Goal: Task Accomplishment & Management: Complete application form

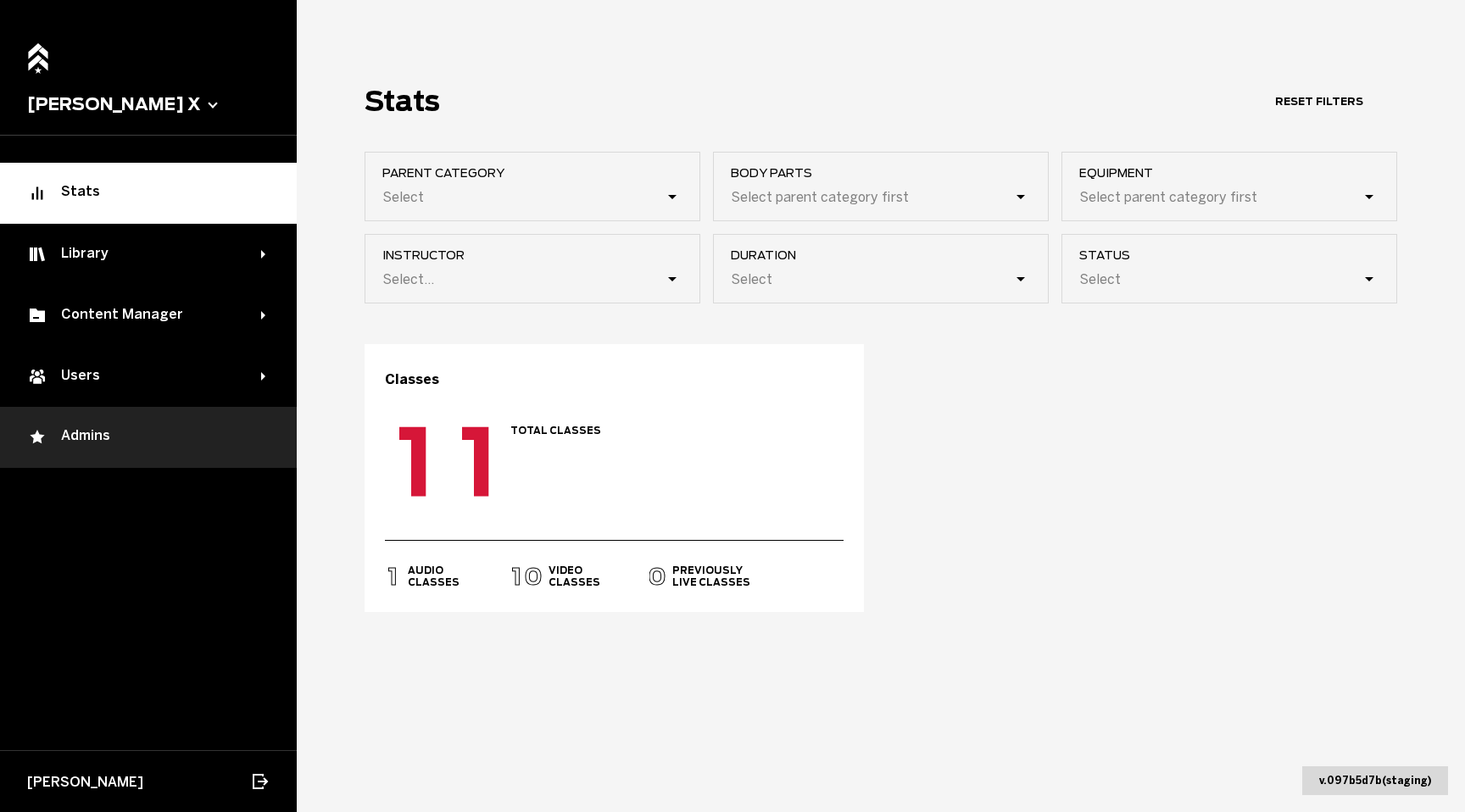
click at [159, 434] on div "Admins" at bounding box center [148, 437] width 242 height 20
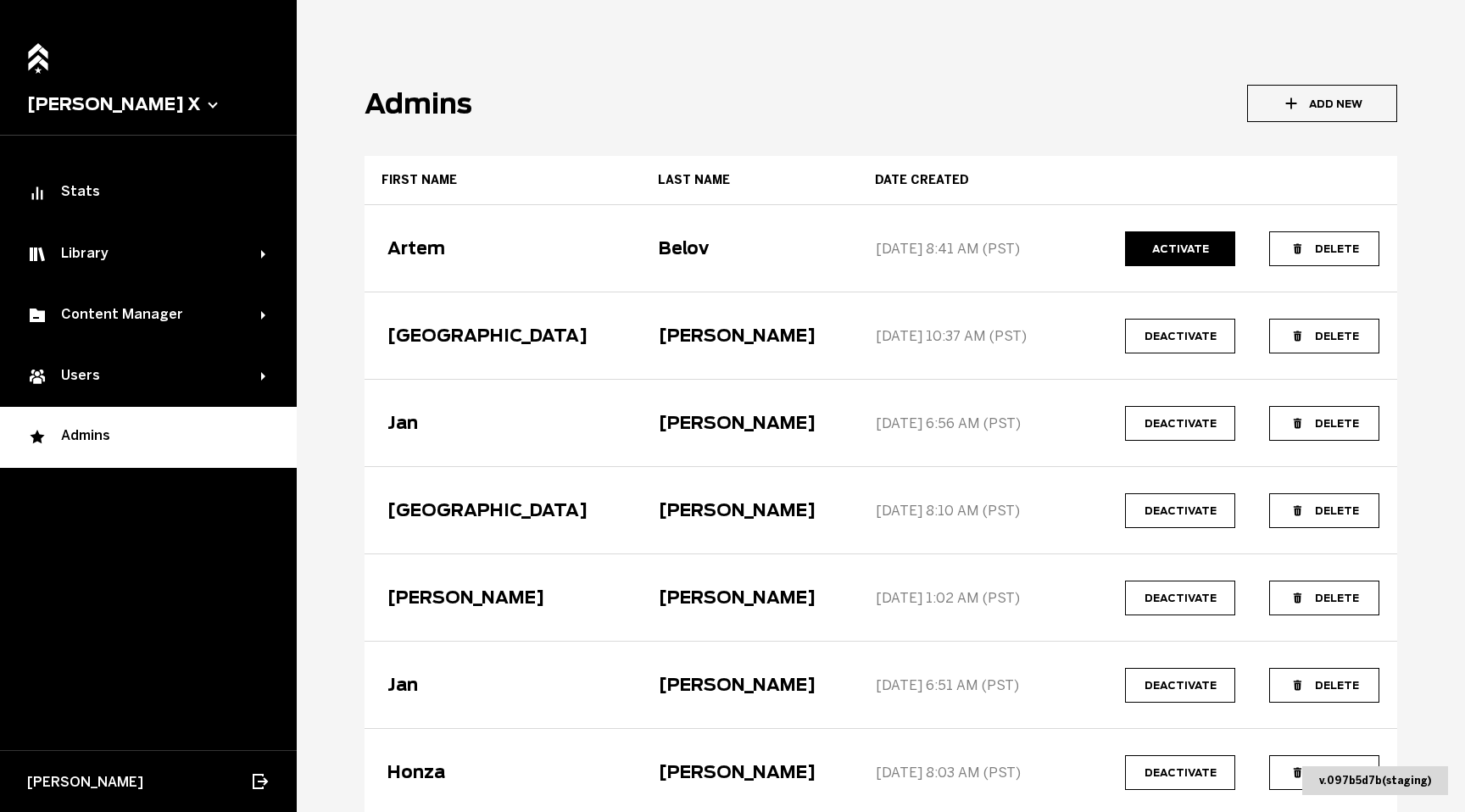
click at [1335, 105] on button "Add New" at bounding box center [1322, 103] width 150 height 37
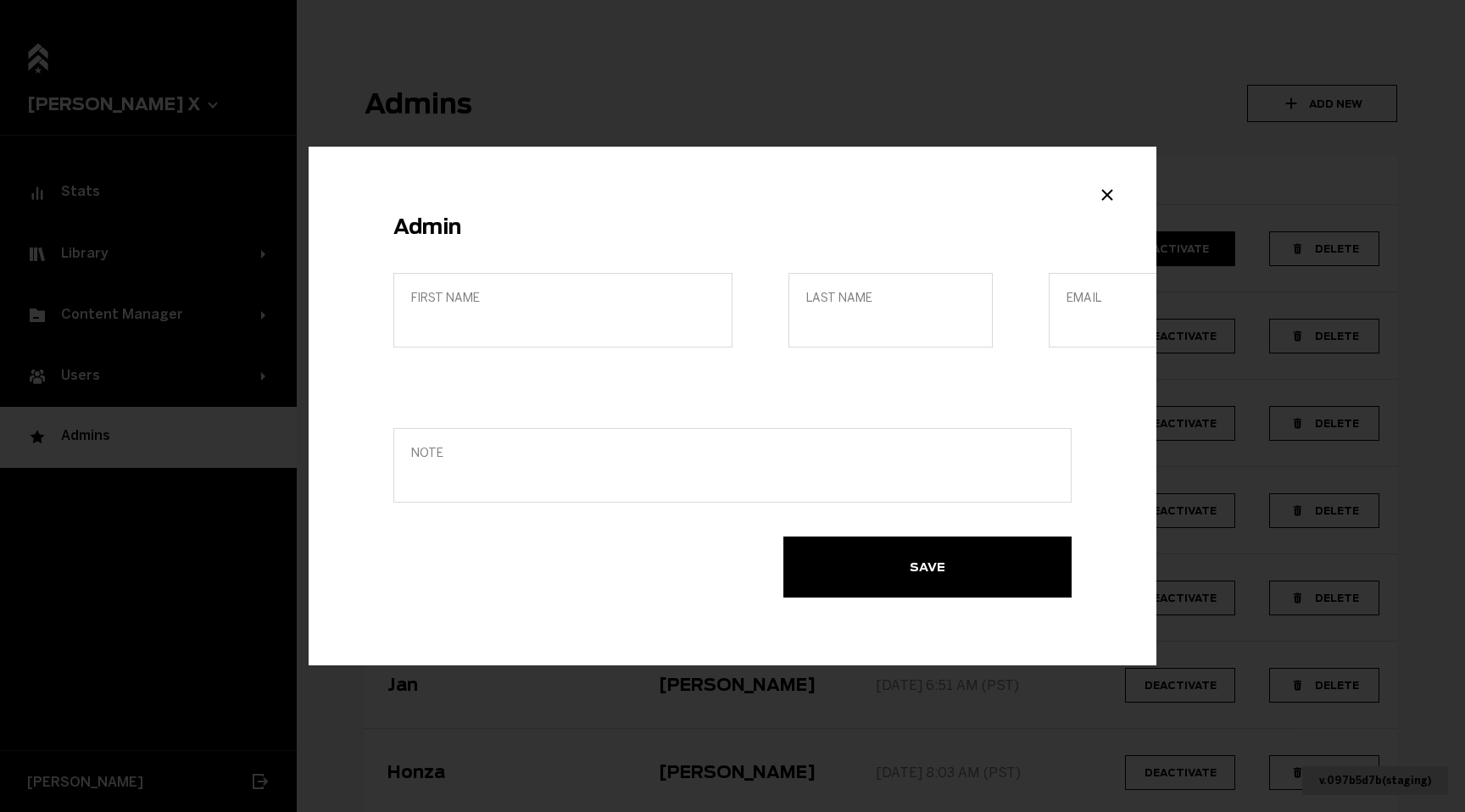
click at [594, 307] on label "First name" at bounding box center [563, 310] width 339 height 75
click at [594, 314] on input "First name" at bounding box center [563, 321] width 304 height 16
click at [925, 308] on label "Last name" at bounding box center [891, 310] width 204 height 75
click at [925, 314] on input "Last name" at bounding box center [891, 321] width 169 height 16
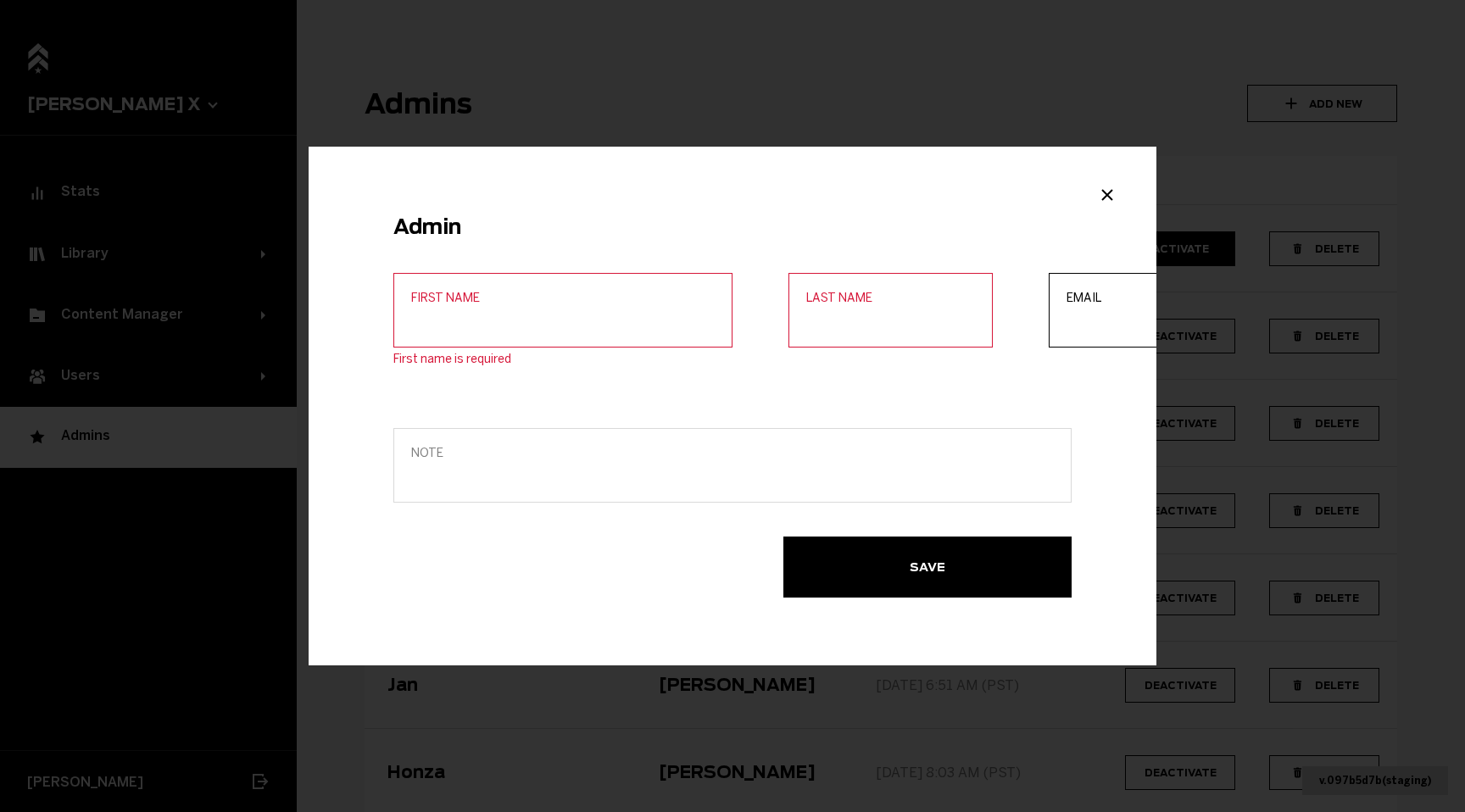
click at [1067, 321] on input "Email" at bounding box center [1151, 321] width 169 height 16
click at [635, 315] on input "First name" at bounding box center [563, 321] width 304 height 16
click at [451, 458] on span "Note" at bounding box center [732, 453] width 642 height 14
click at [451, 469] on input "Note" at bounding box center [732, 476] width 642 height 16
click at [594, 311] on label "First name" at bounding box center [563, 310] width 339 height 75
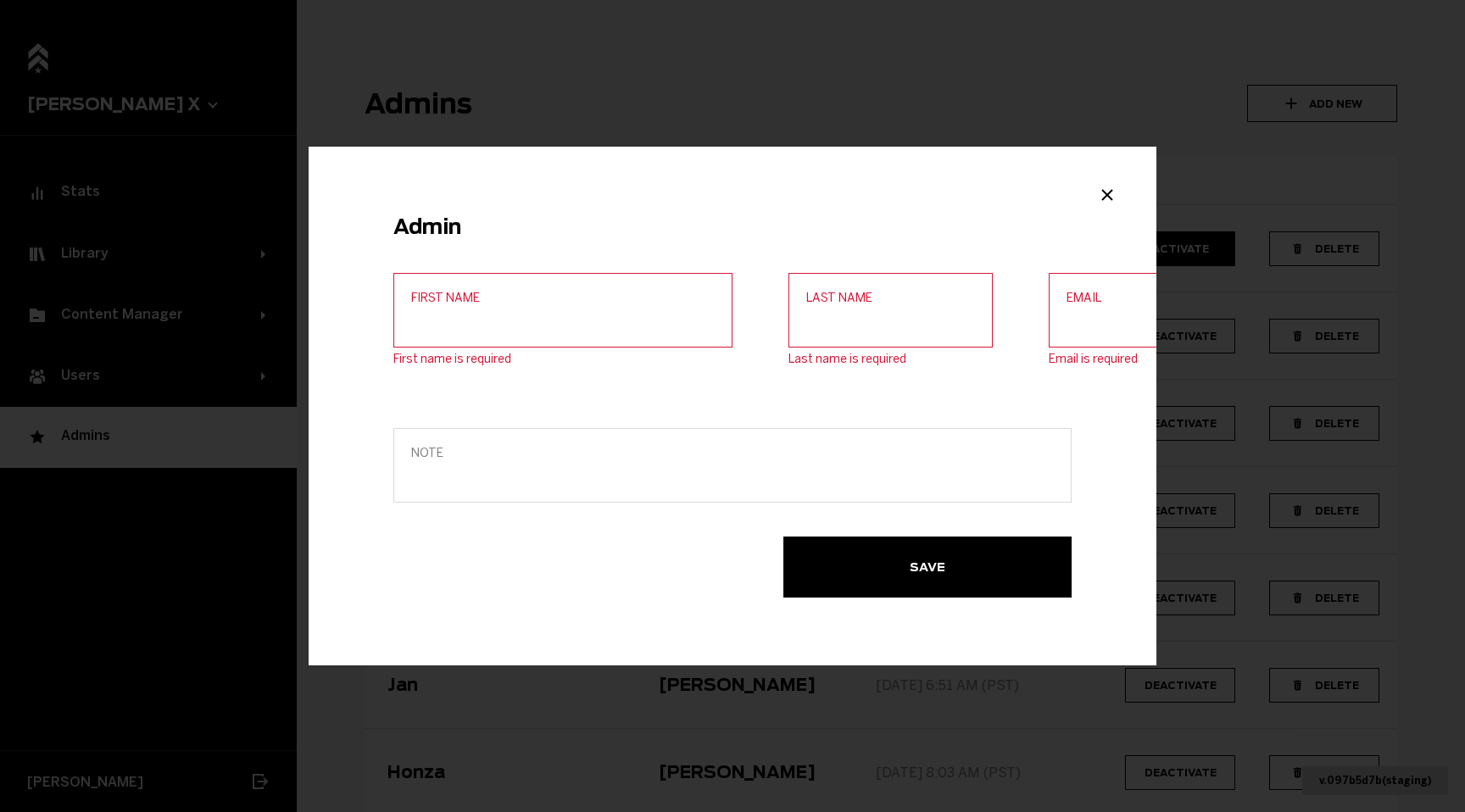
click at [594, 314] on input "First name" at bounding box center [563, 321] width 304 height 16
click at [1112, 196] on icon "Close modal" at bounding box center [1106, 195] width 20 height 20
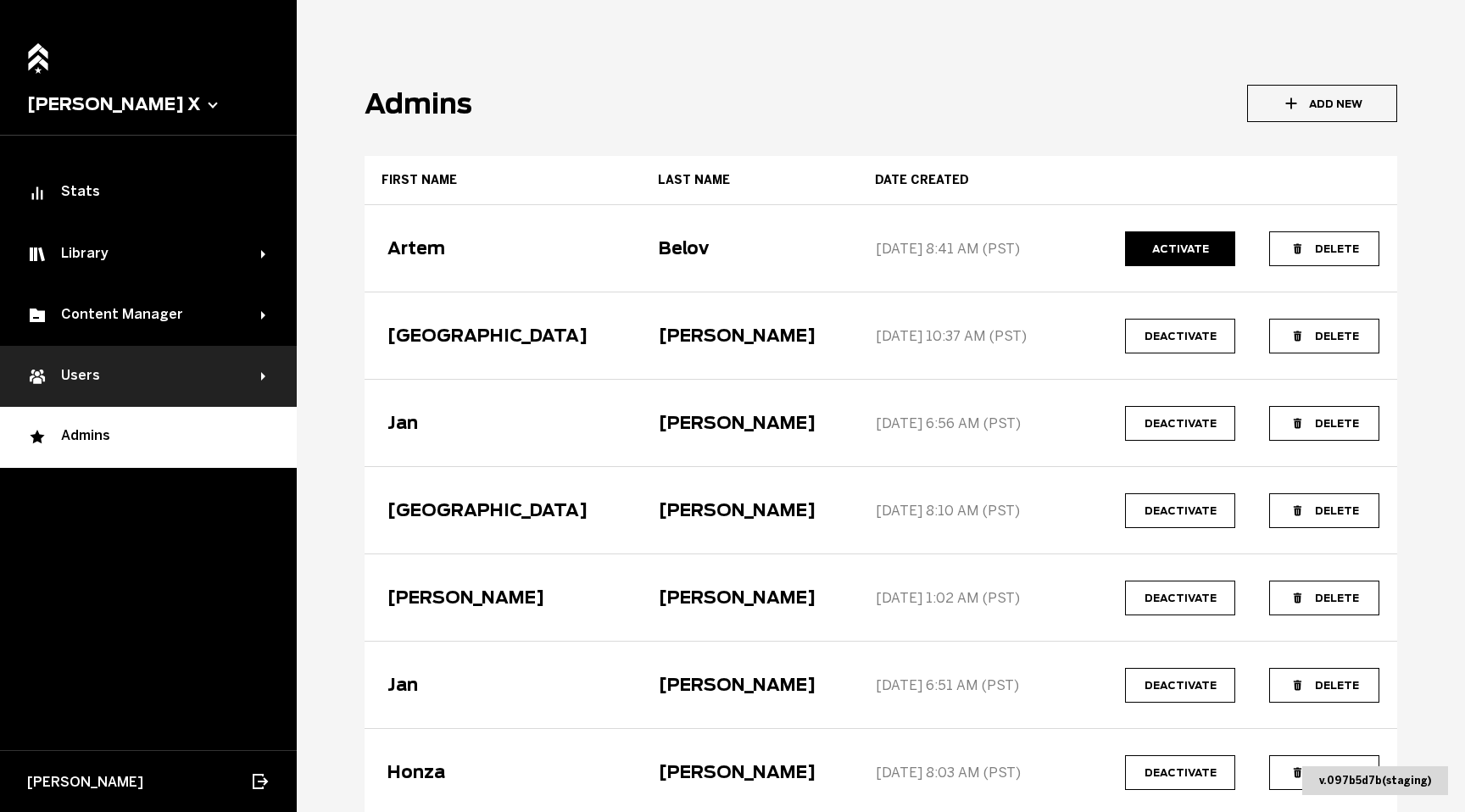
click at [130, 372] on div "Users" at bounding box center [144, 376] width 234 height 20
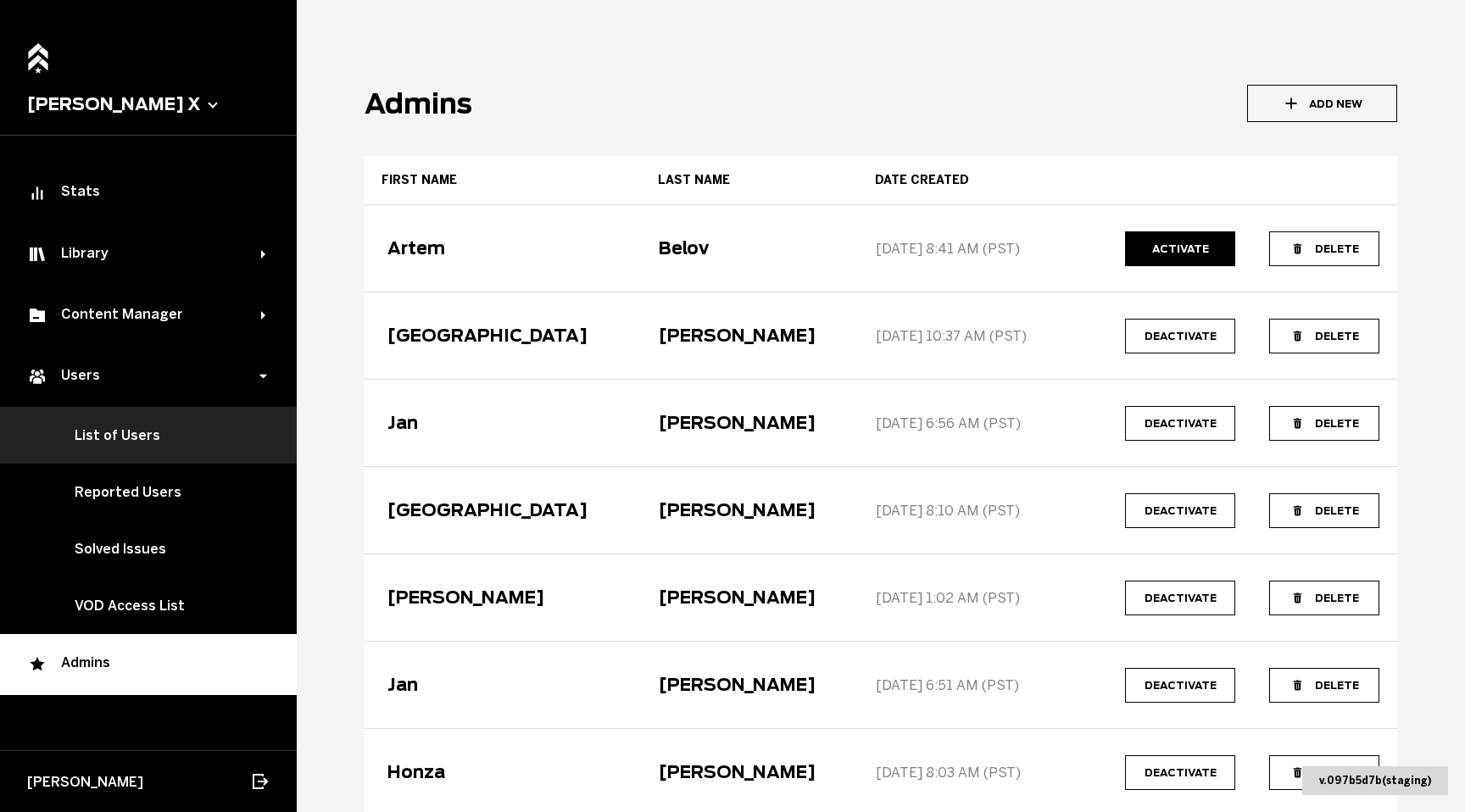
click at [134, 438] on link "List of Users" at bounding box center [148, 435] width 297 height 56
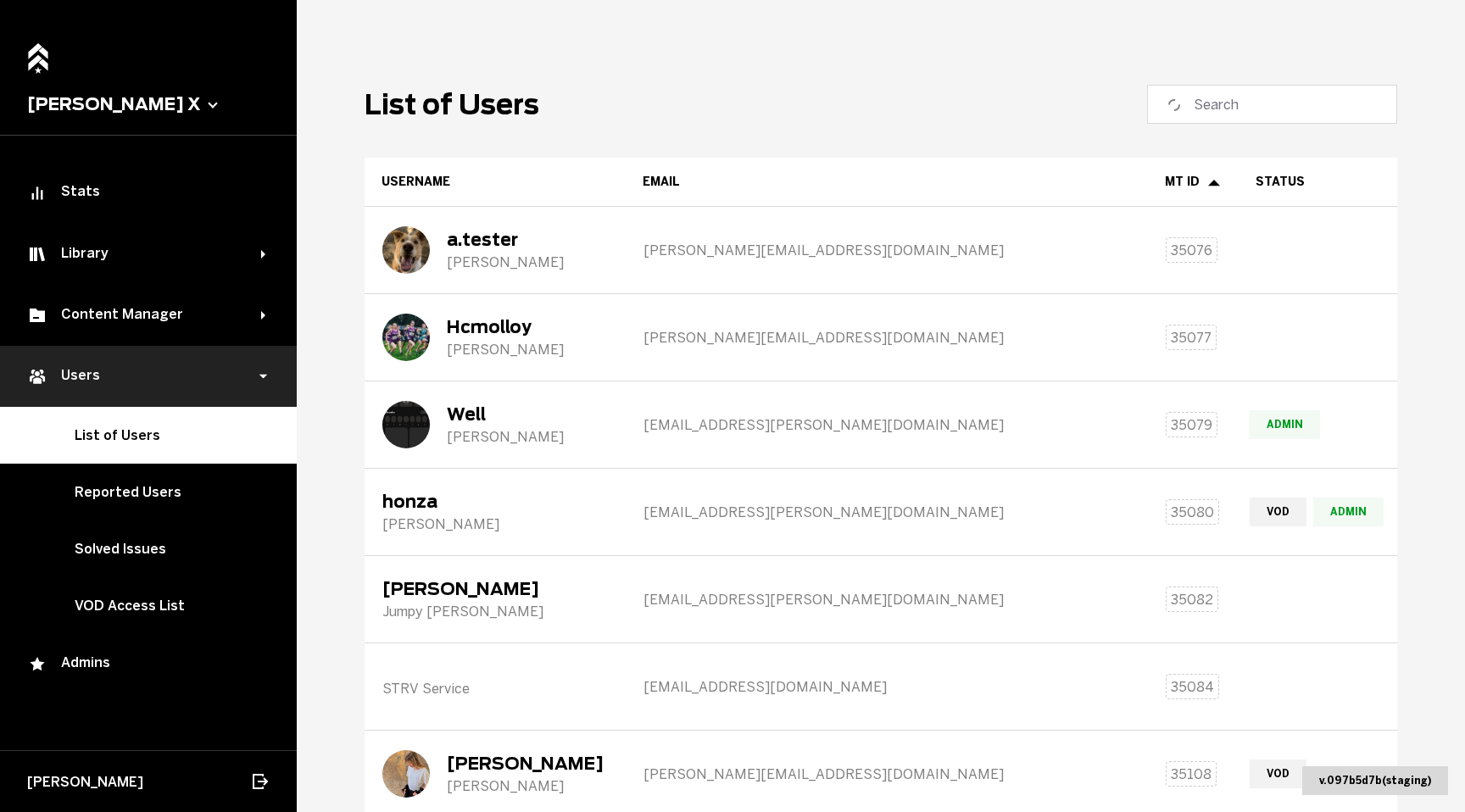
click at [108, 376] on div "Users" at bounding box center [144, 376] width 234 height 20
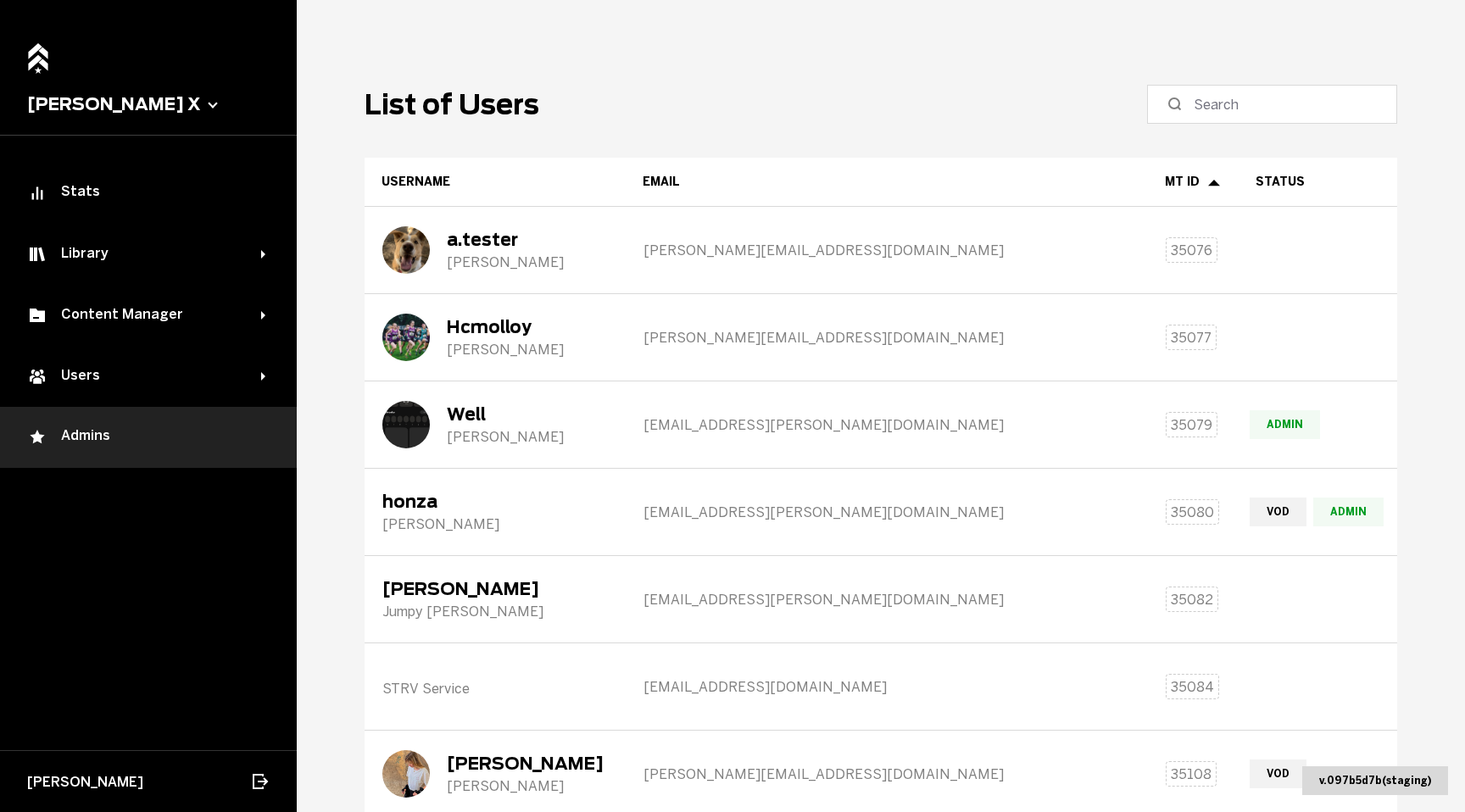
click at [100, 439] on div "Admins" at bounding box center [148, 437] width 242 height 20
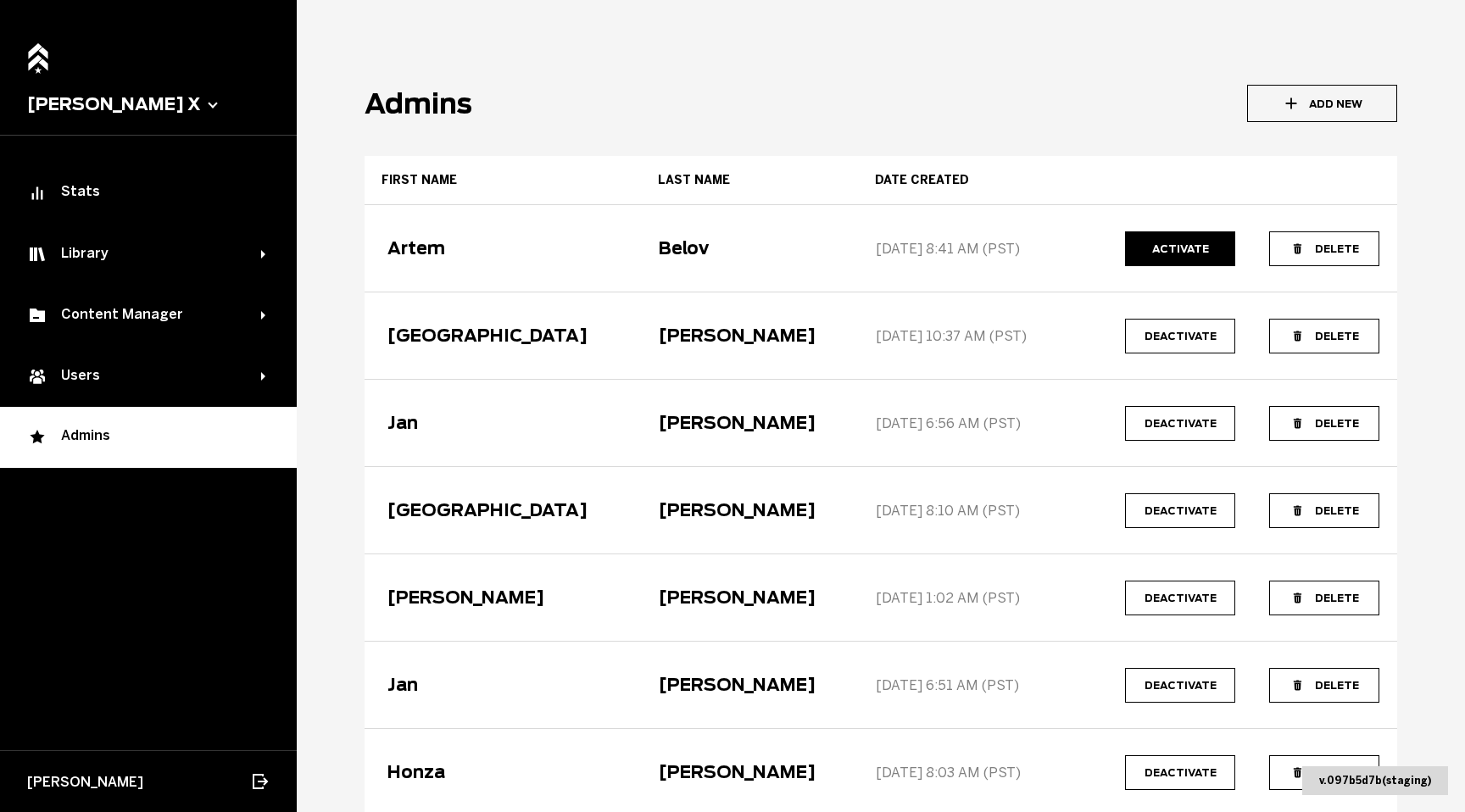
click at [634, 76] on main "Admins Add New First name Last name Date created [PERSON_NAME] [DATE] 8:41 AM (…" at bounding box center [881, 406] width 1168 height 812
click at [1326, 101] on button "Add New" at bounding box center [1322, 103] width 150 height 37
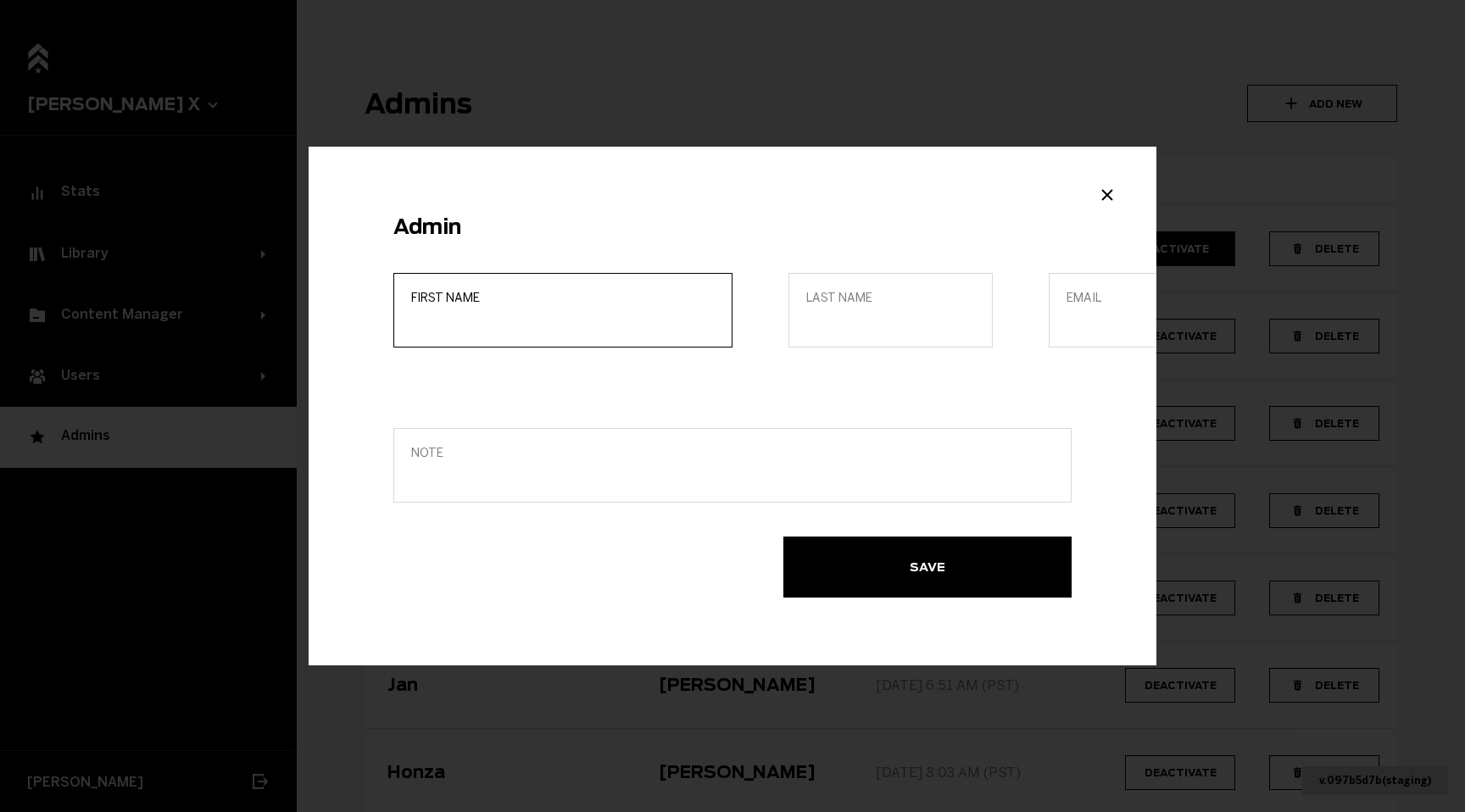
click at [588, 326] on input "First name" at bounding box center [563, 321] width 304 height 16
click at [427, 460] on span "Note" at bounding box center [732, 453] width 642 height 14
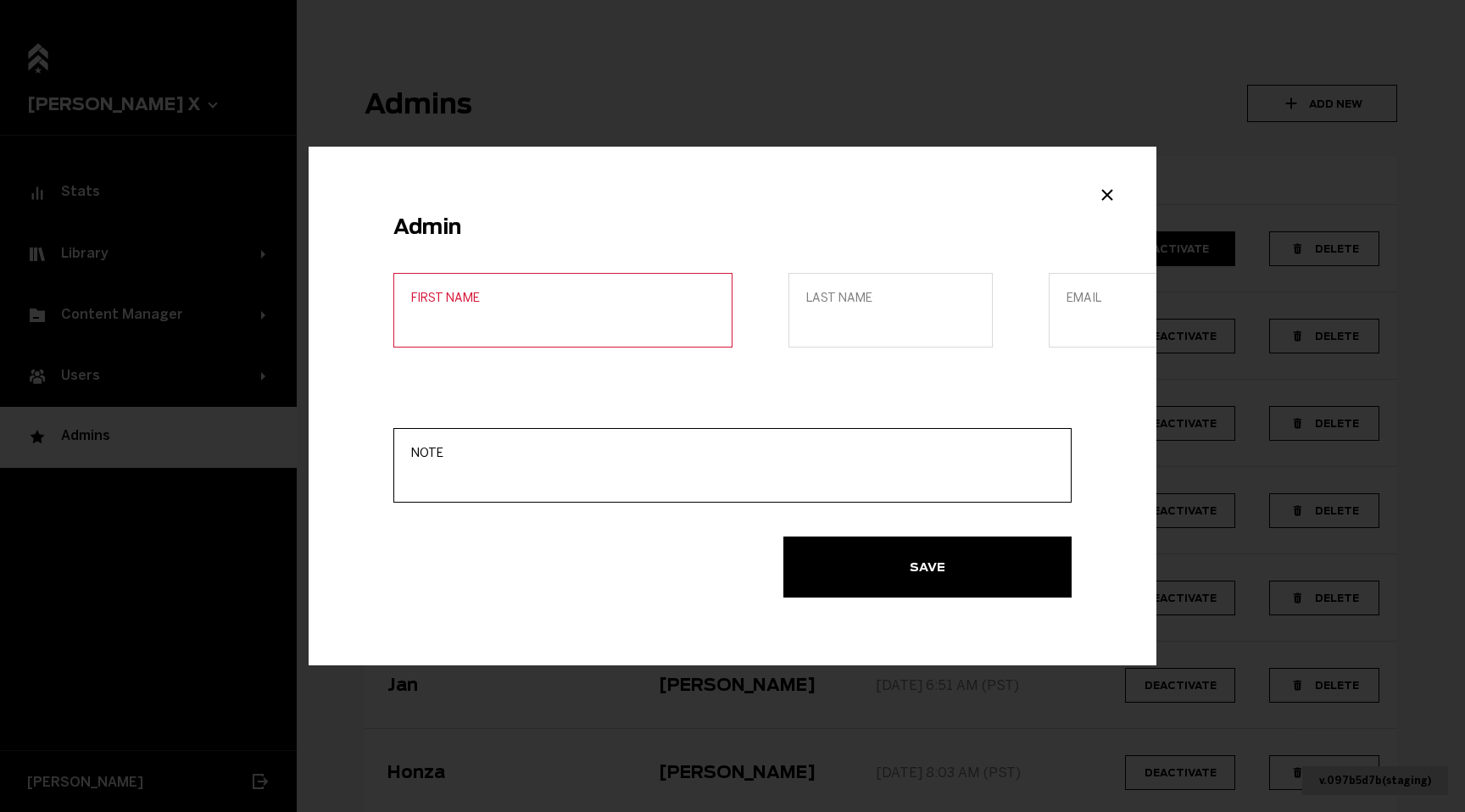
click at [427, 469] on input "Note" at bounding box center [732, 476] width 642 height 16
click at [499, 316] on input "First name" at bounding box center [563, 321] width 304 height 16
click at [510, 321] on input "First name" at bounding box center [563, 321] width 304 height 16
click at [1048, 311] on label "Email" at bounding box center [1151, 310] width 204 height 75
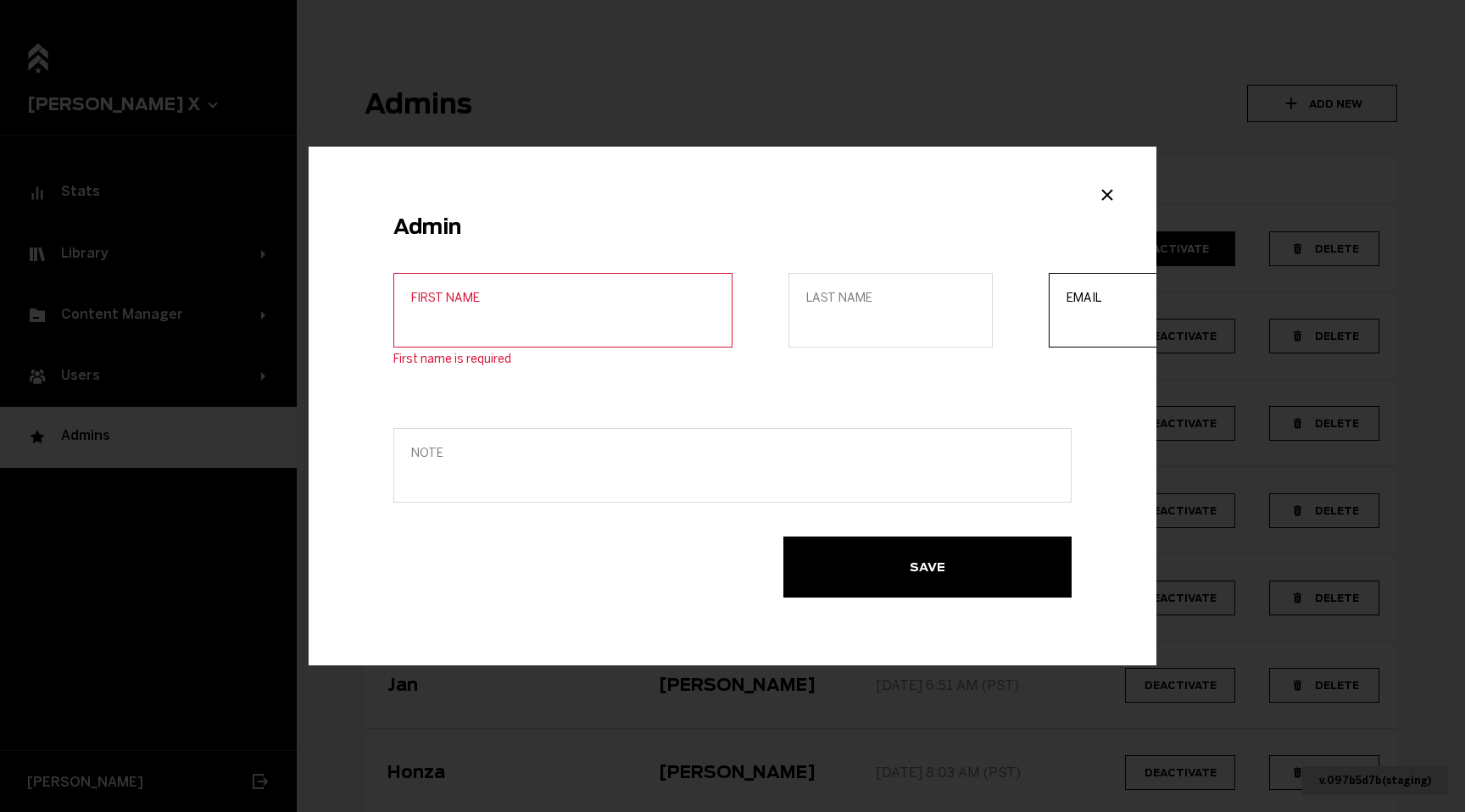
click at [1067, 314] on input "Email" at bounding box center [1151, 321] width 169 height 16
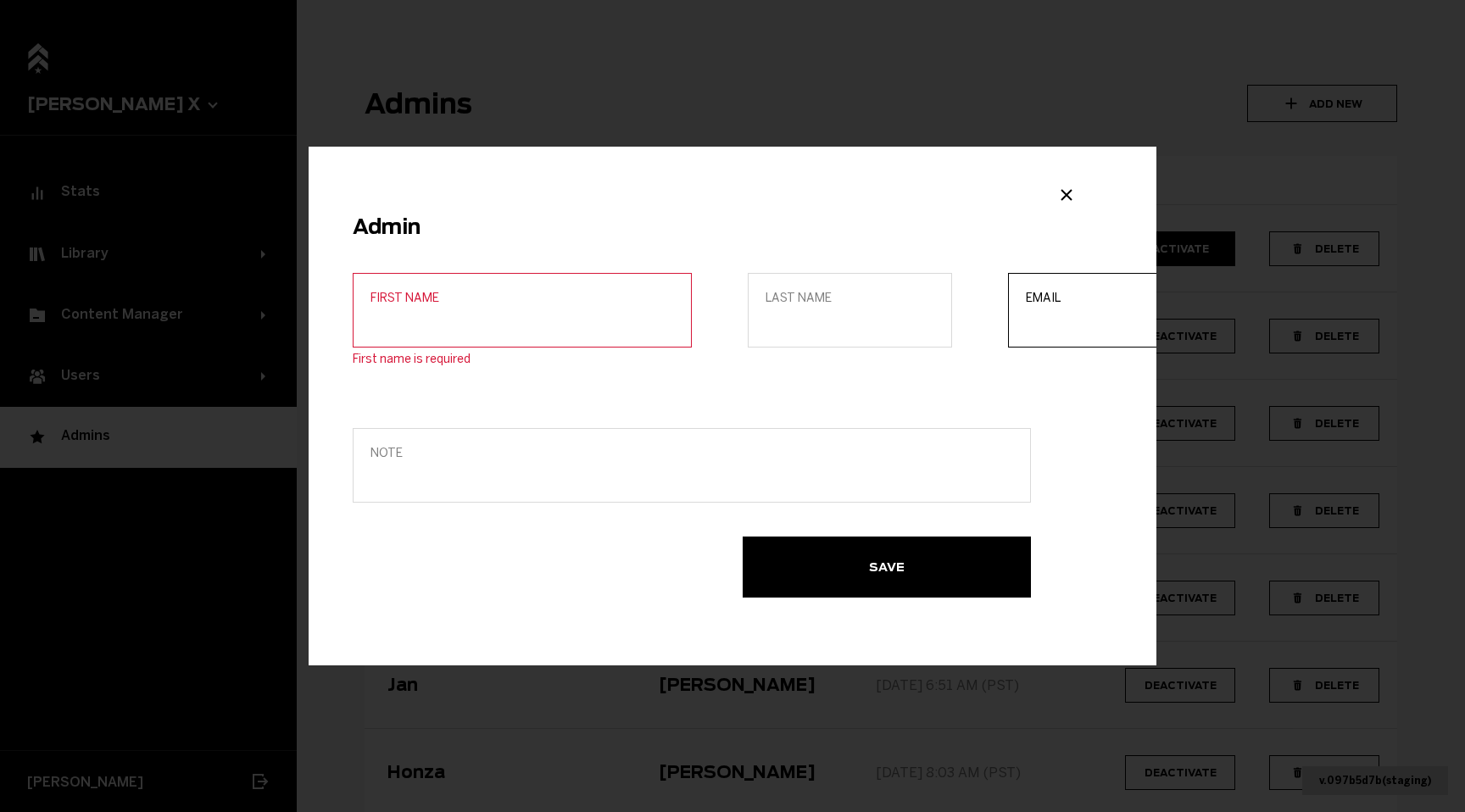
paste input "[PERSON_NAME][EMAIL_ADDRESS][DOMAIN_NAME]"
type input "[PERSON_NAME][EMAIL_ADDRESS][DOMAIN_NAME]"
click at [432, 319] on input "First name" at bounding box center [522, 321] width 304 height 16
type input "[PERSON_NAME]"
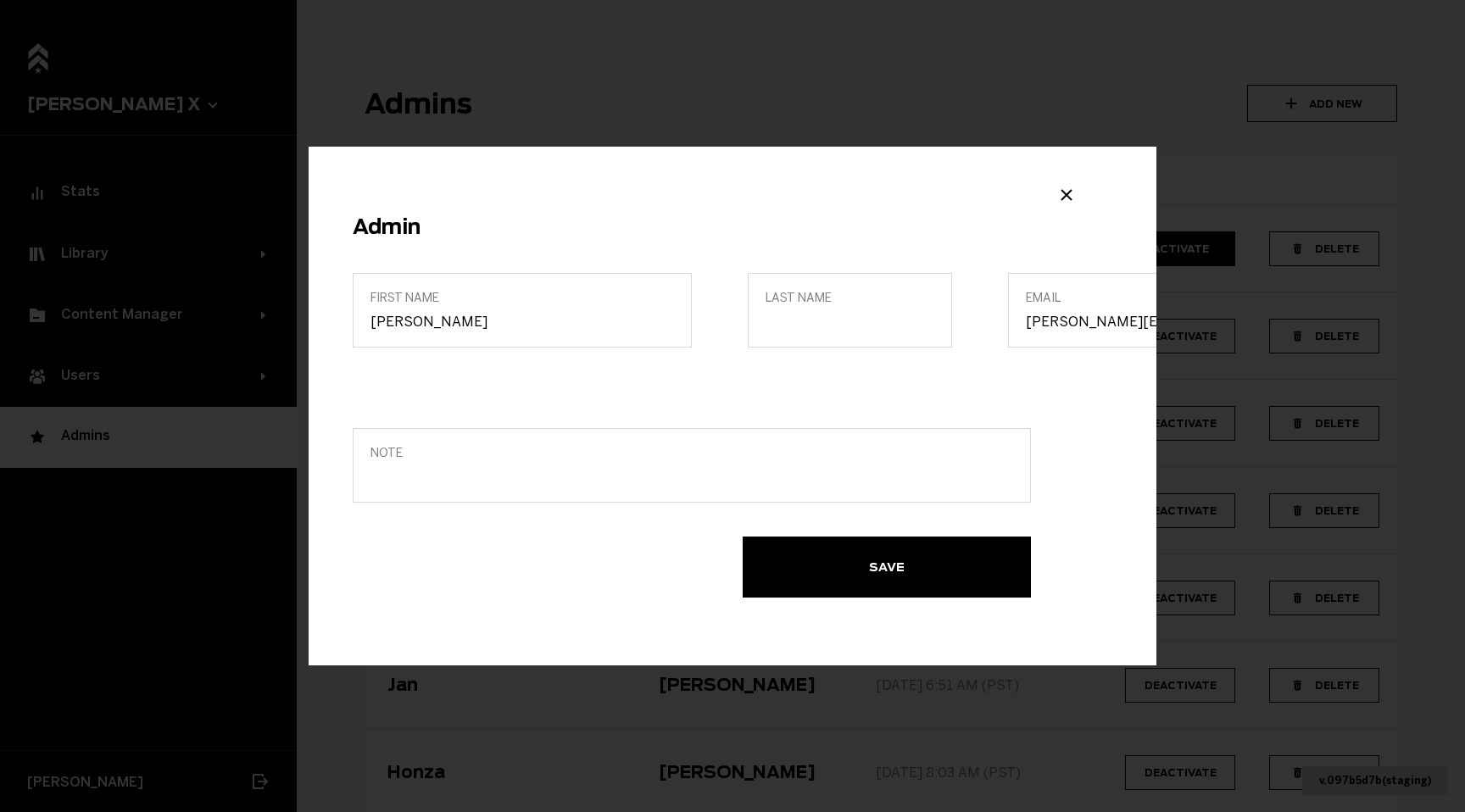
click at [795, 312] on label "Last name" at bounding box center [850, 310] width 204 height 75
click at [795, 314] on input "Last name" at bounding box center [850, 321] width 169 height 16
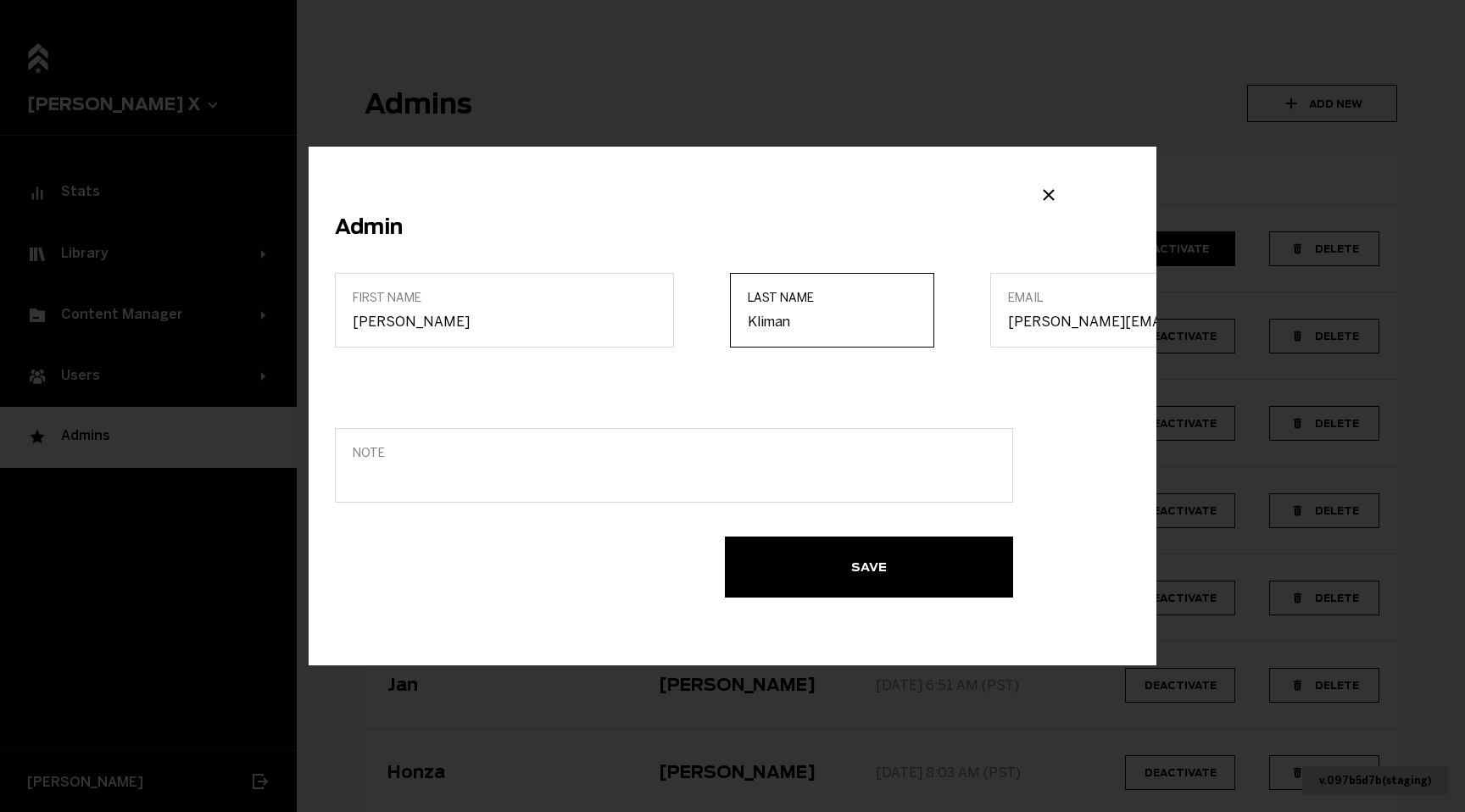
type input "Kliman"
click at [811, 570] on button "Save" at bounding box center [869, 566] width 288 height 61
click at [0, 0] on span "Save" at bounding box center [0, 0] width 0 height 0
